Goal: Task Accomplishment & Management: Manage account settings

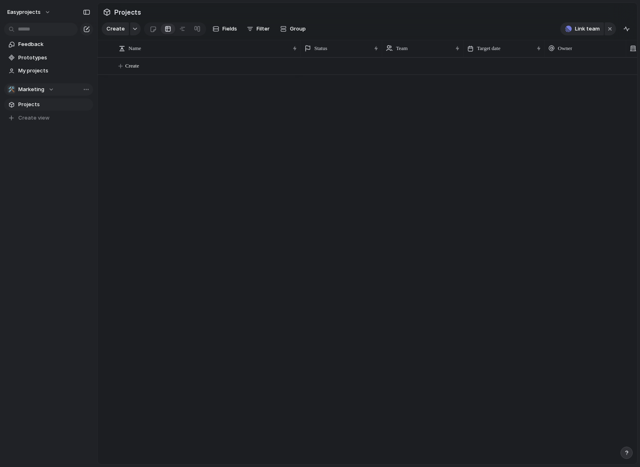
click at [44, 90] on div "🛠️ Marketing" at bounding box center [30, 89] width 47 height 8
click at [55, 151] on li "🛠️ Marketing" at bounding box center [42, 150] width 66 height 14
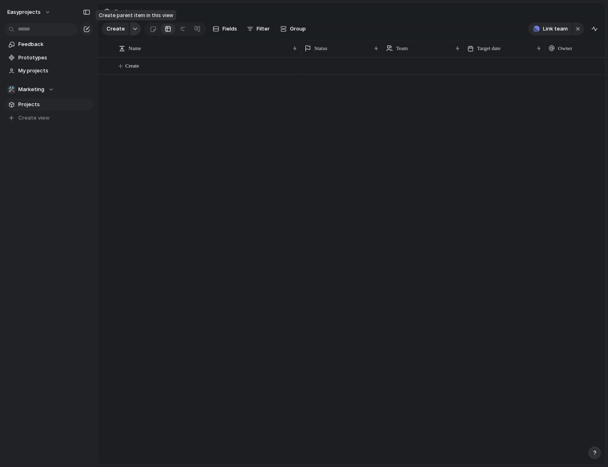
click at [134, 30] on div "button" at bounding box center [135, 28] width 6 height 3
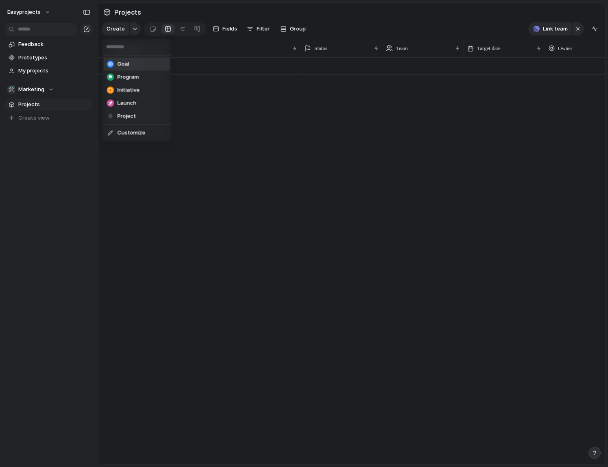
click at [132, 68] on li "Goal" at bounding box center [137, 64] width 66 height 13
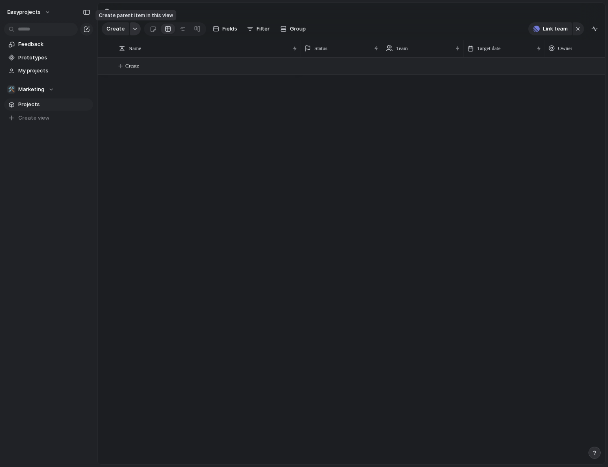
click at [130, 30] on button "button" at bounding box center [135, 28] width 11 height 13
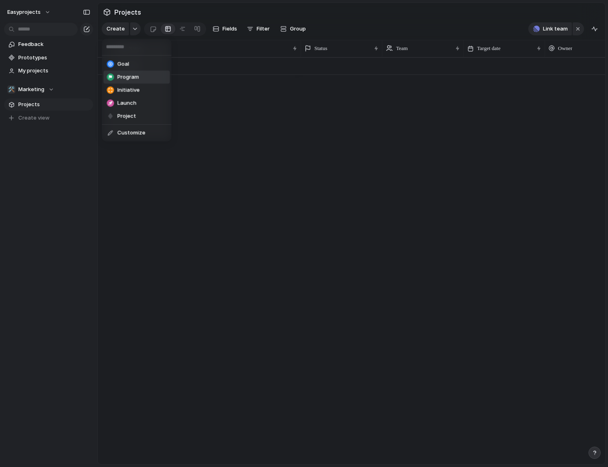
click at [135, 81] on span "Program" at bounding box center [129, 77] width 22 height 8
click at [132, 28] on div "button" at bounding box center [135, 28] width 6 height 3
click at [126, 87] on span "Initiative" at bounding box center [129, 90] width 22 height 8
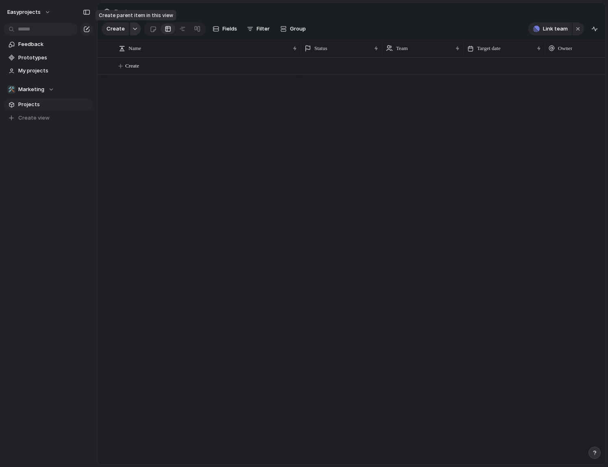
click at [134, 32] on button "button" at bounding box center [135, 28] width 11 height 13
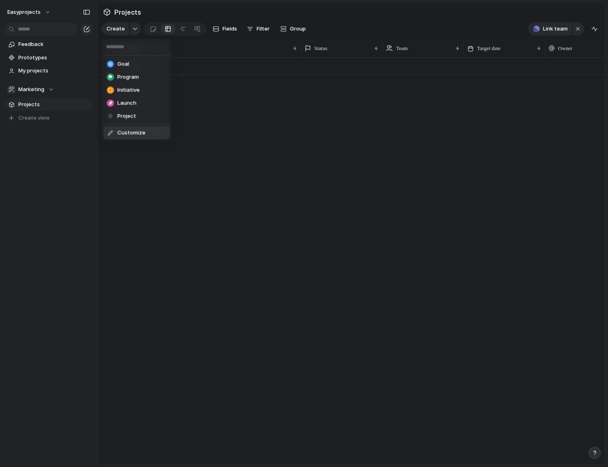
click at [145, 131] on li "Customize" at bounding box center [137, 132] width 66 height 13
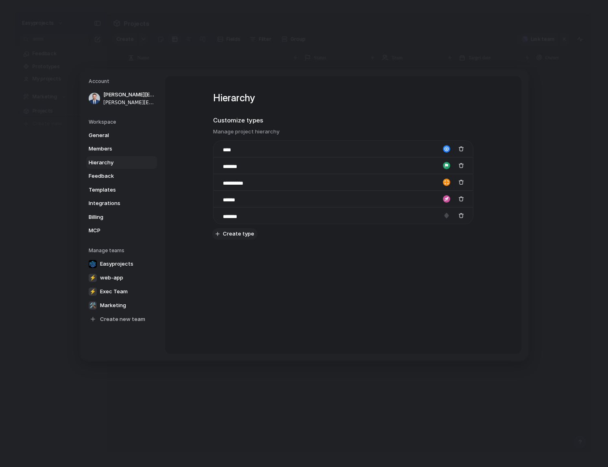
click at [246, 234] on span "Create type" at bounding box center [238, 234] width 31 height 8
click at [460, 233] on div "button" at bounding box center [461, 232] width 6 height 6
